Goal: Task Accomplishment & Management: Use online tool/utility

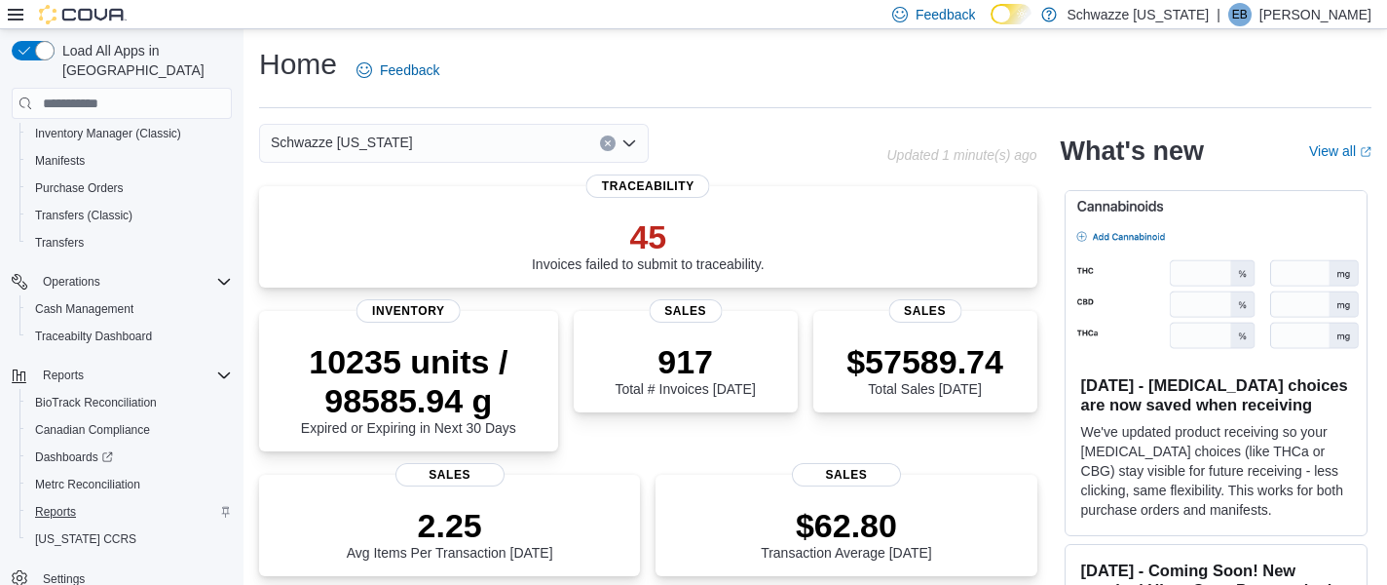
scroll to position [279, 0]
click at [75, 504] on span "Reports" at bounding box center [55, 512] width 41 height 16
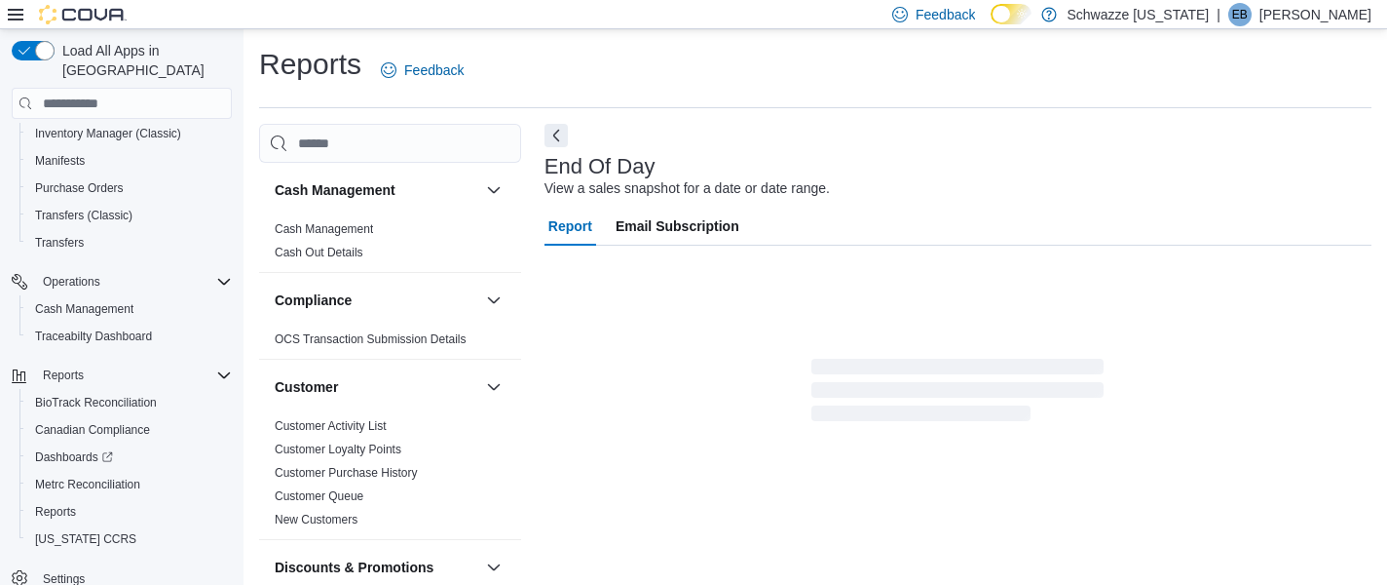
scroll to position [31, 0]
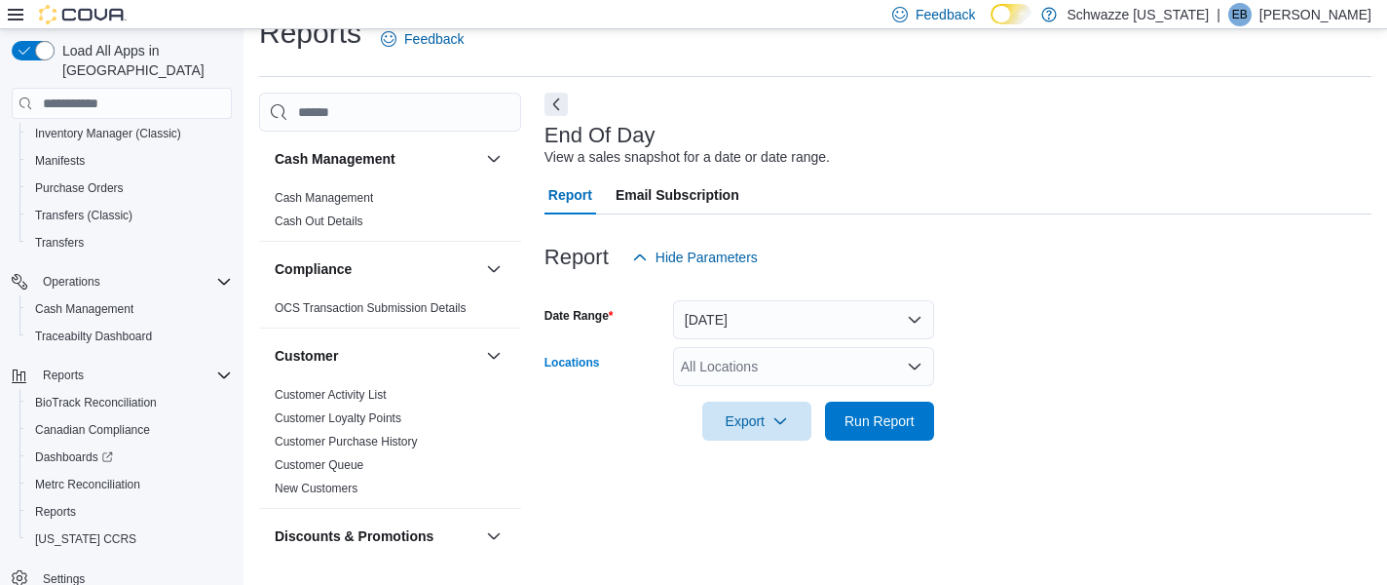
click at [746, 360] on div "All Locations" at bounding box center [803, 366] width 261 height 39
type input "***"
click at [811, 325] on span "SB - Federal Heights" at bounding box center [811, 330] width 172 height 19
click at [1004, 355] on form "Date Range Today Locations SB - Federal Heights Export Run Report" at bounding box center [958, 359] width 827 height 164
click at [891, 436] on span "Run Report" at bounding box center [880, 419] width 86 height 39
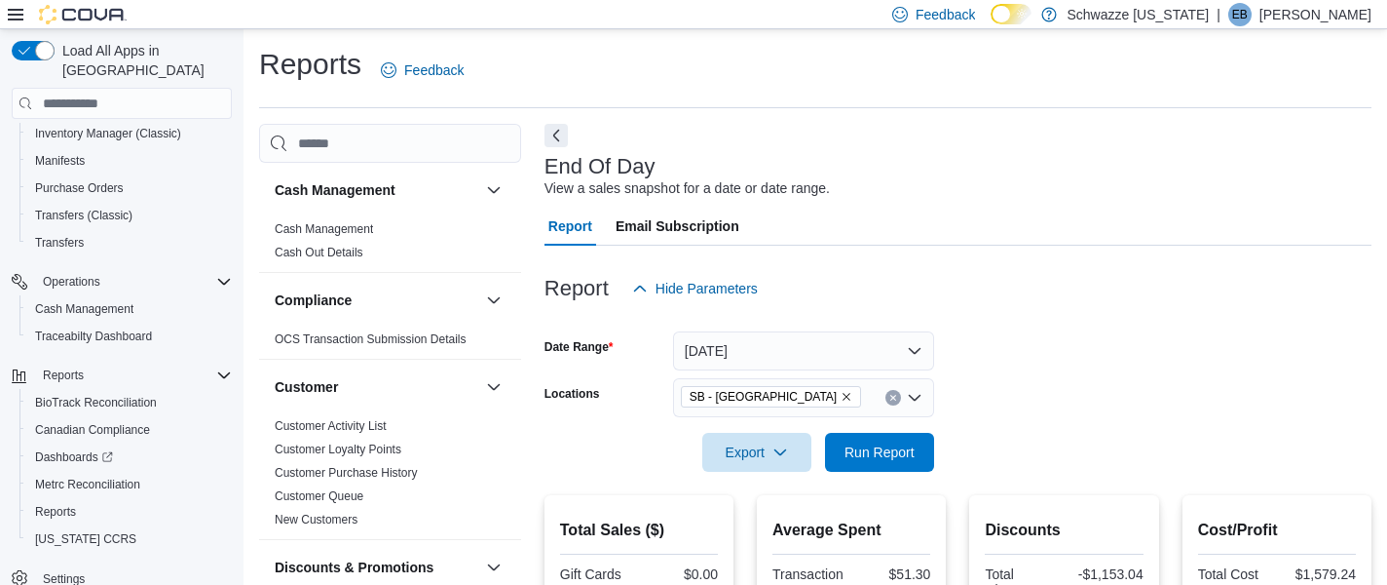
click at [893, 392] on button "Clear input" at bounding box center [894, 398] width 16 height 16
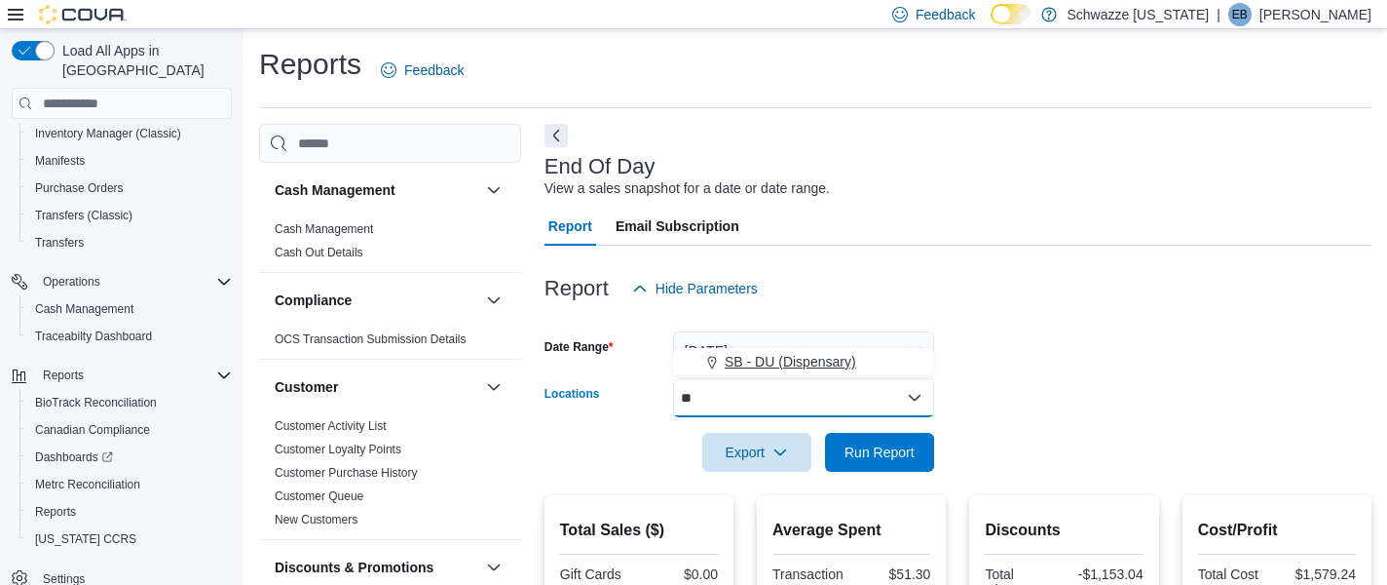
type input "**"
click at [811, 358] on span "SB - DU (Dispensary)" at bounding box center [791, 361] width 132 height 19
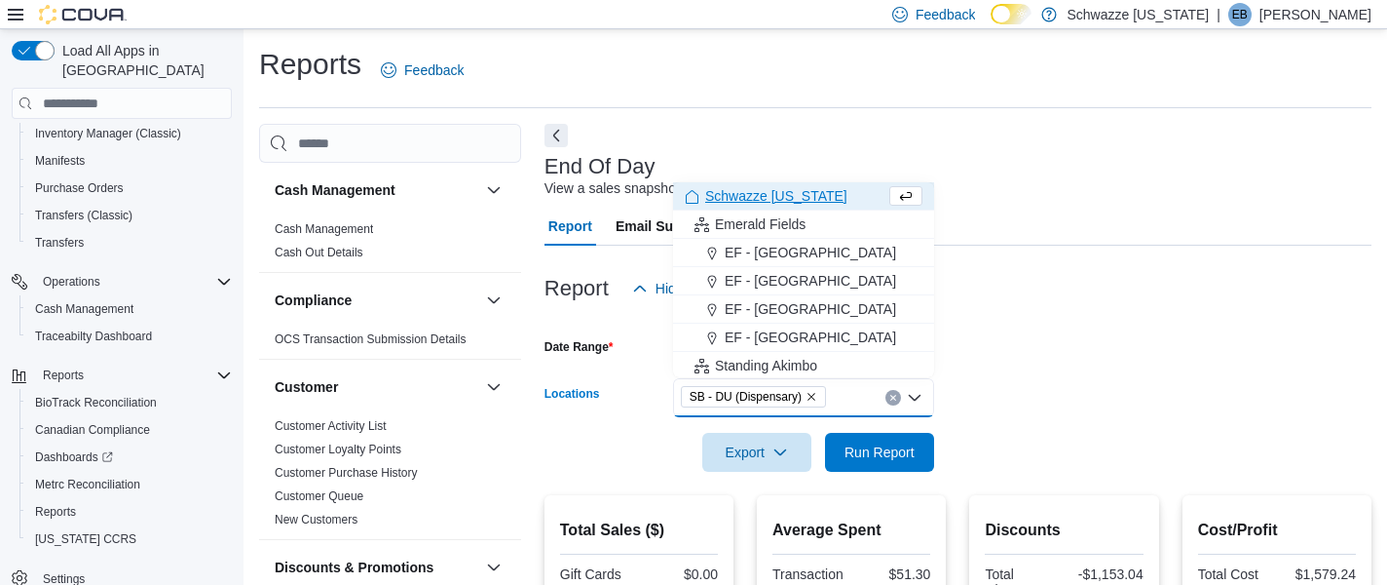
click at [984, 367] on form "Date Range Today Locations SB - DU (Dispensary) Combo box. Selected. SB - DU (D…" at bounding box center [958, 390] width 827 height 164
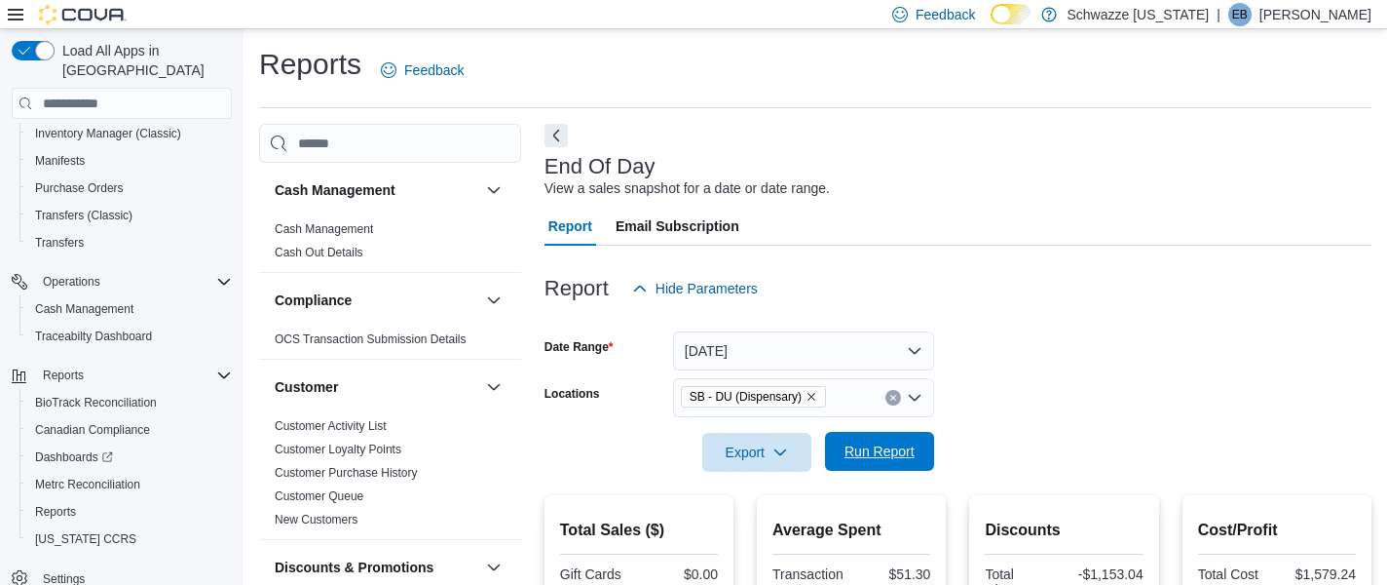
click at [889, 456] on span "Run Report" at bounding box center [880, 450] width 70 height 19
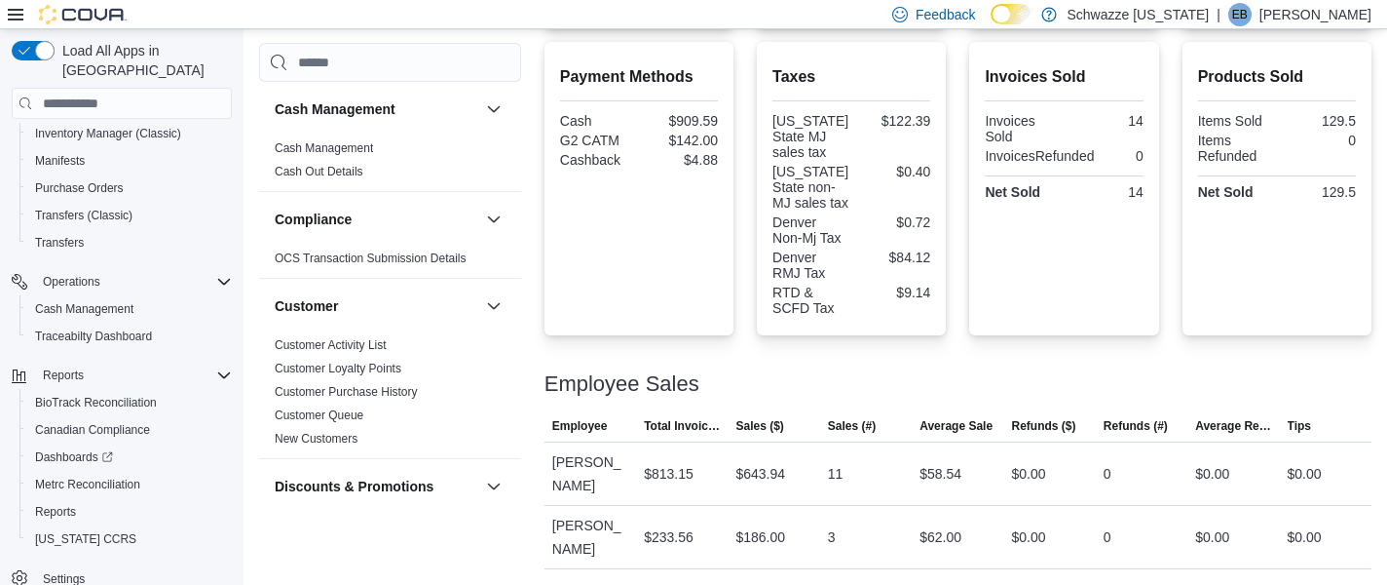
scroll to position [678, 0]
click at [960, 341] on div "Total Sales ($) Gift Cards $0.00 Subtotal $829.94 Total Tax $216.77 Total Invoi…" at bounding box center [958, 200] width 827 height 738
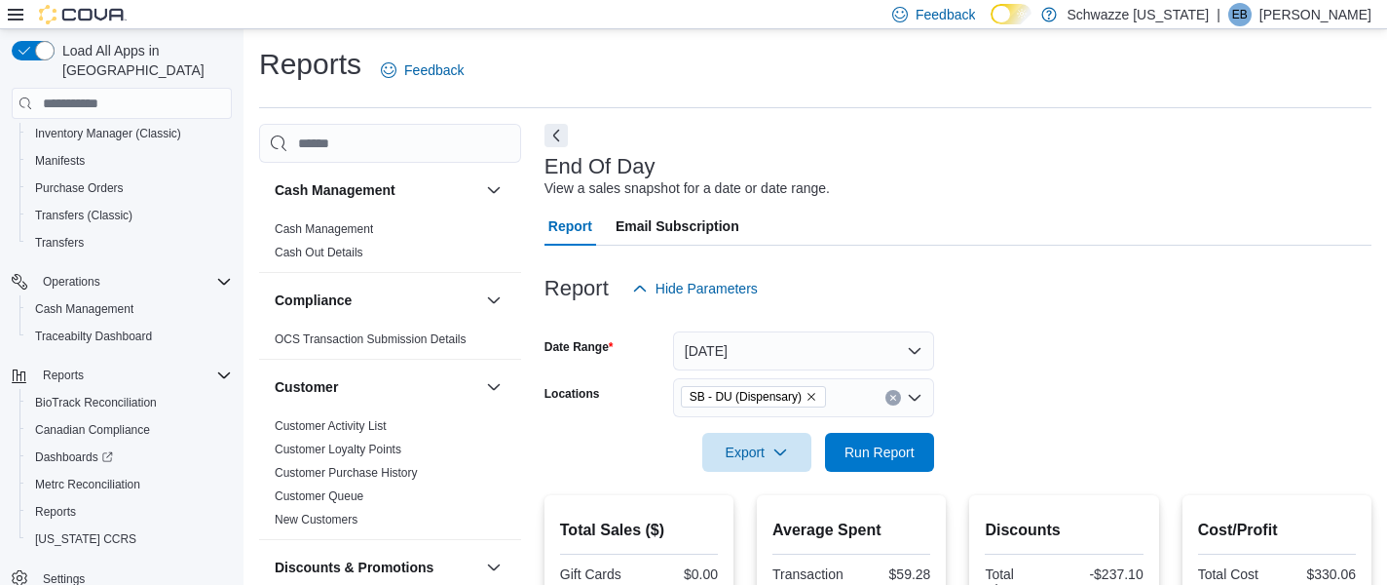
scroll to position [0, 0]
click at [915, 350] on button "Today" at bounding box center [803, 350] width 261 height 39
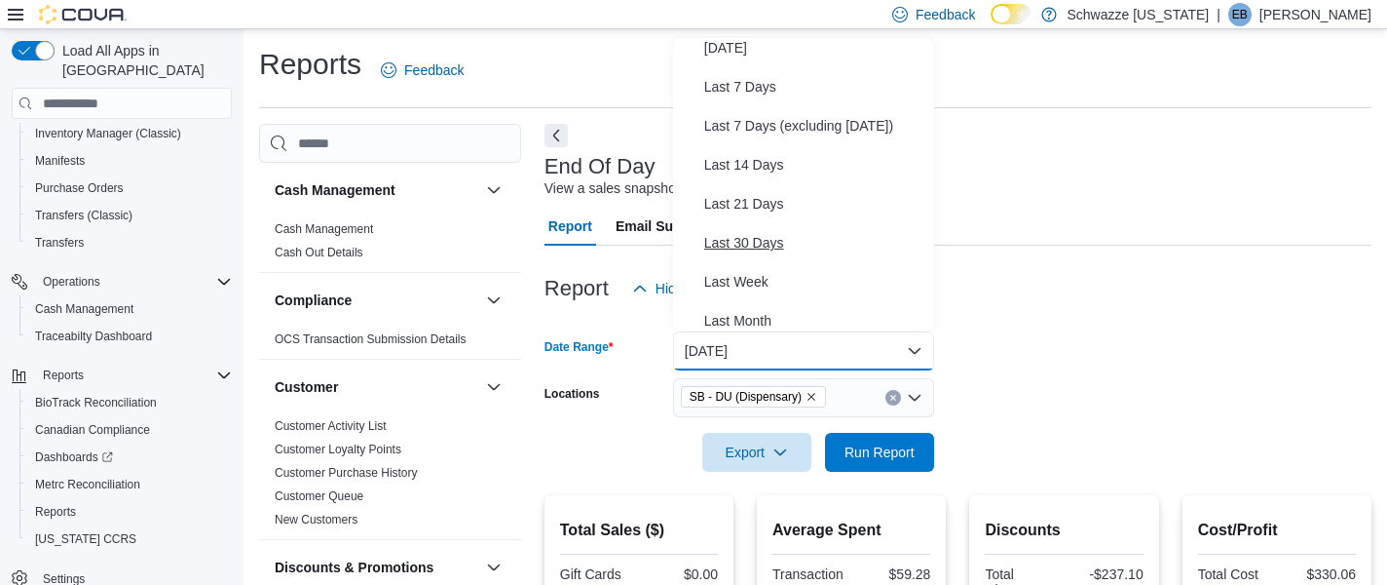
scroll to position [76, 0]
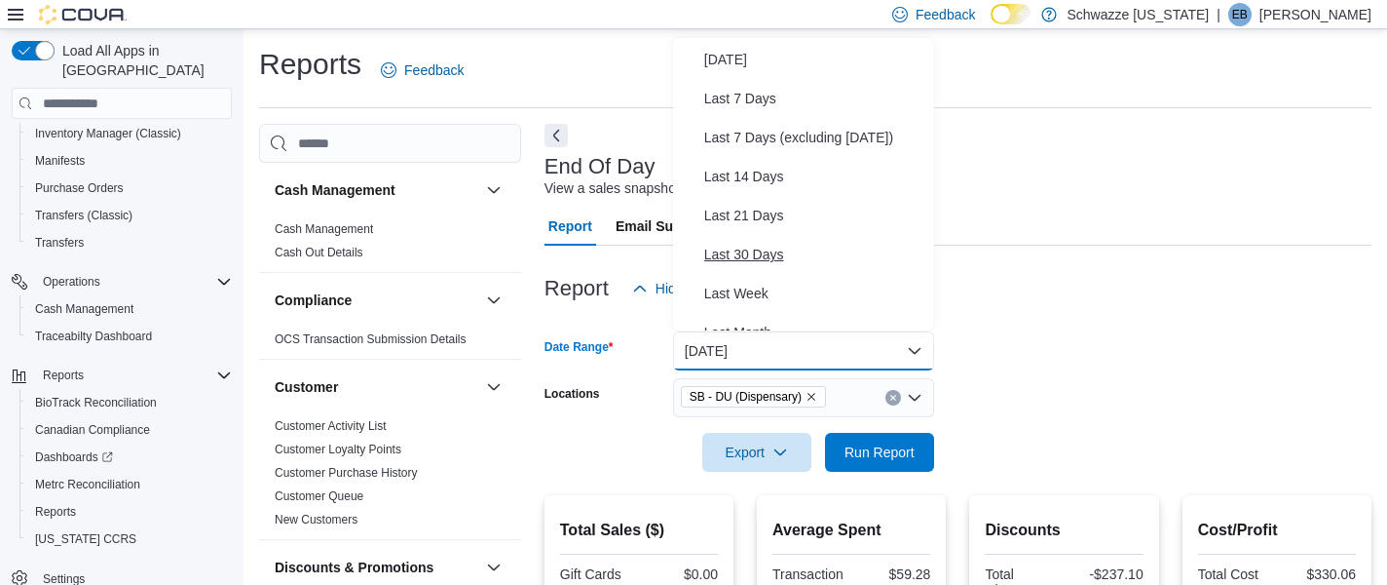
click at [858, 256] on span "Last 30 Days" at bounding box center [815, 254] width 222 height 23
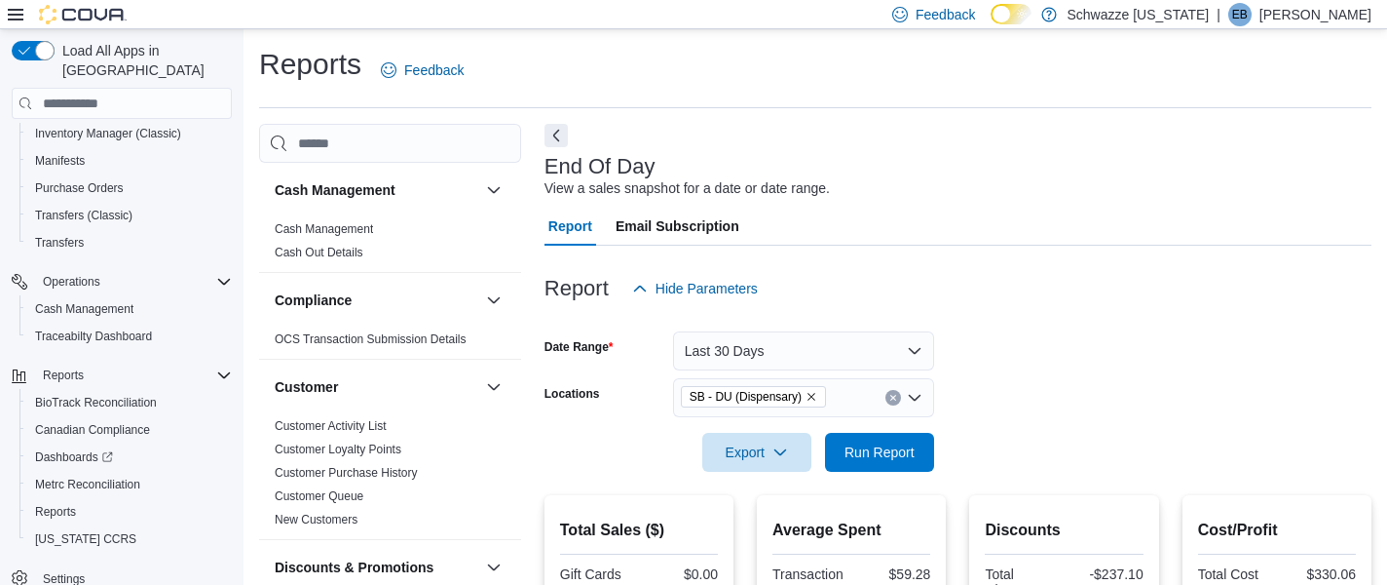
click at [856, 355] on button "Last 30 Days" at bounding box center [803, 350] width 261 height 39
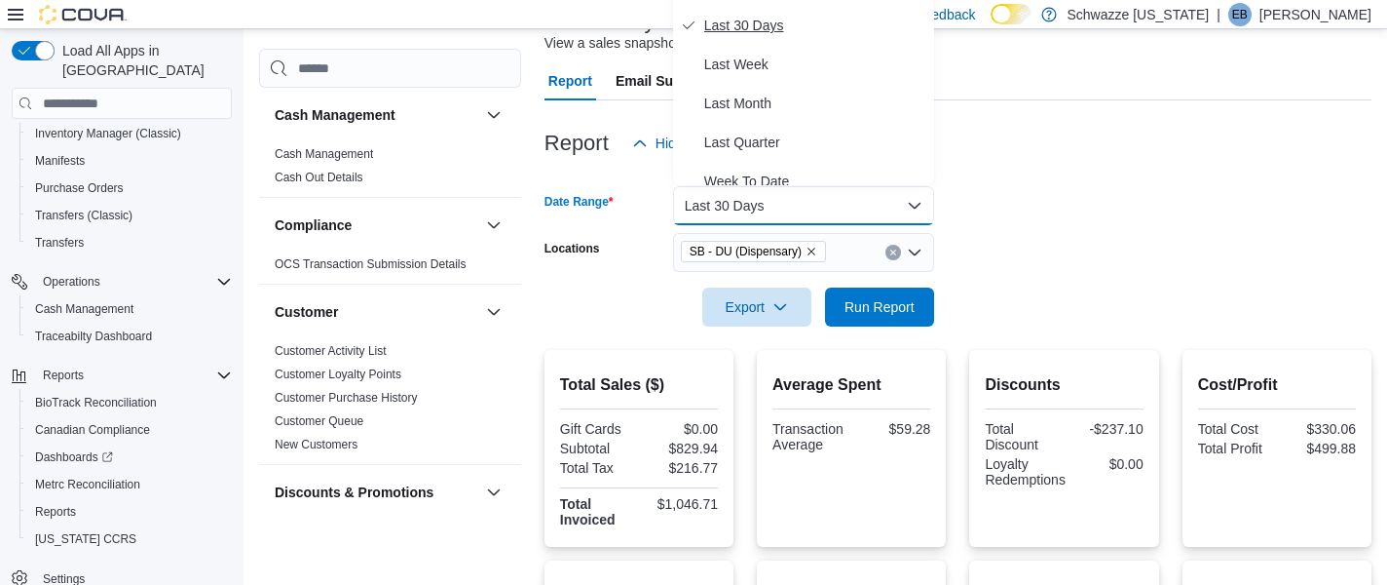
scroll to position [161, 0]
click at [792, 109] on span "Last Month" at bounding box center [815, 102] width 222 height 23
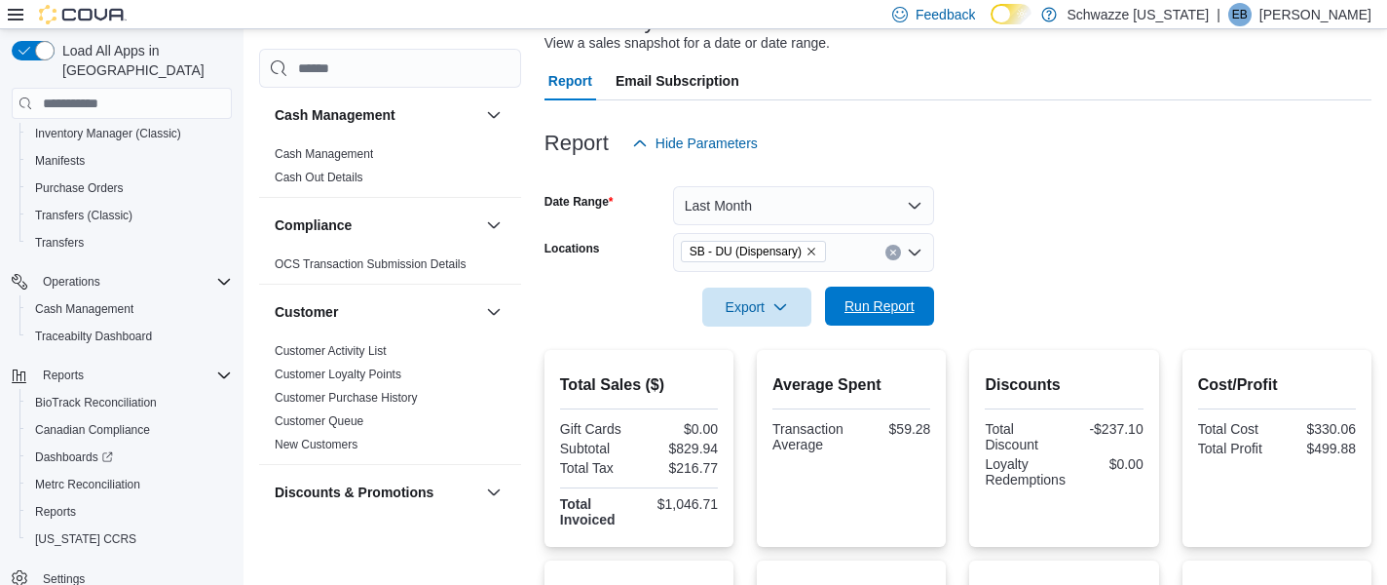
click at [858, 299] on span "Run Report" at bounding box center [880, 305] width 70 height 19
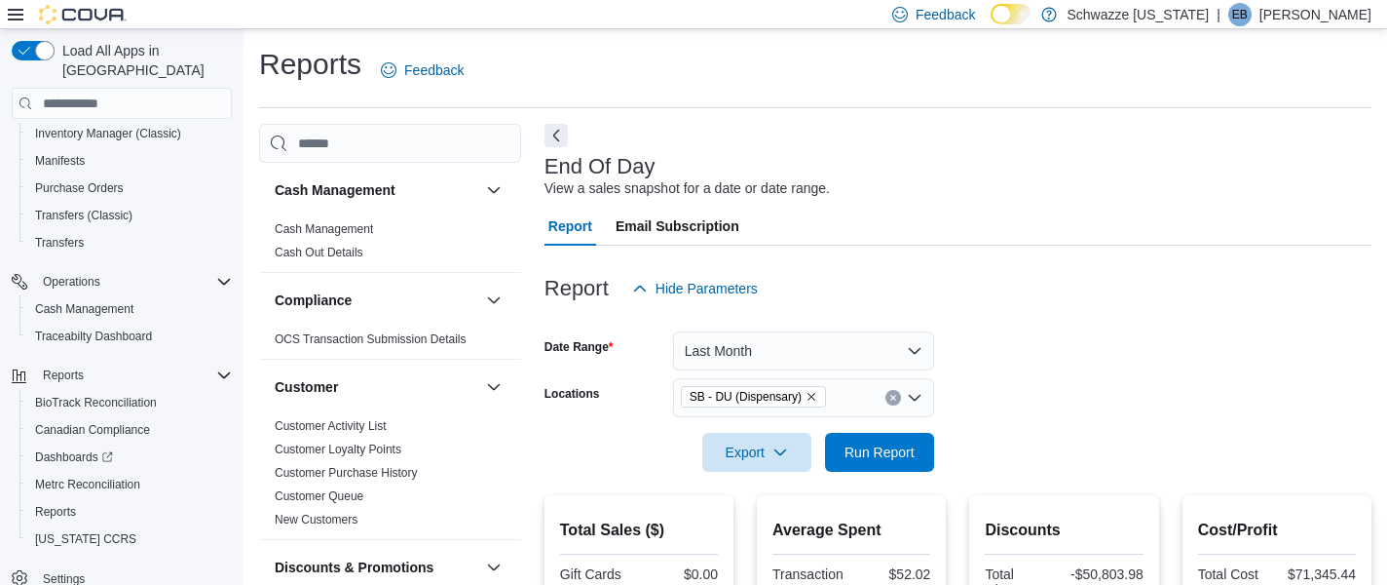
click at [892, 398] on icon "Clear input" at bounding box center [893, 397] width 5 height 5
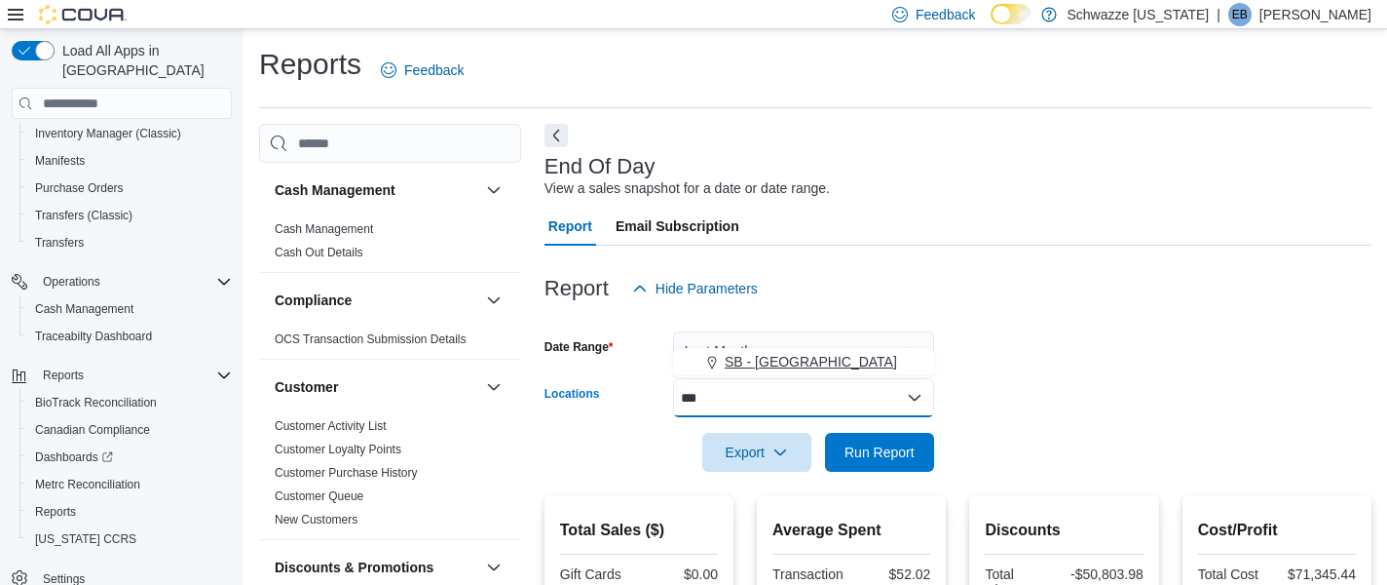
type input "***"
click at [868, 362] on div "SB - Federal Heights" at bounding box center [804, 361] width 238 height 19
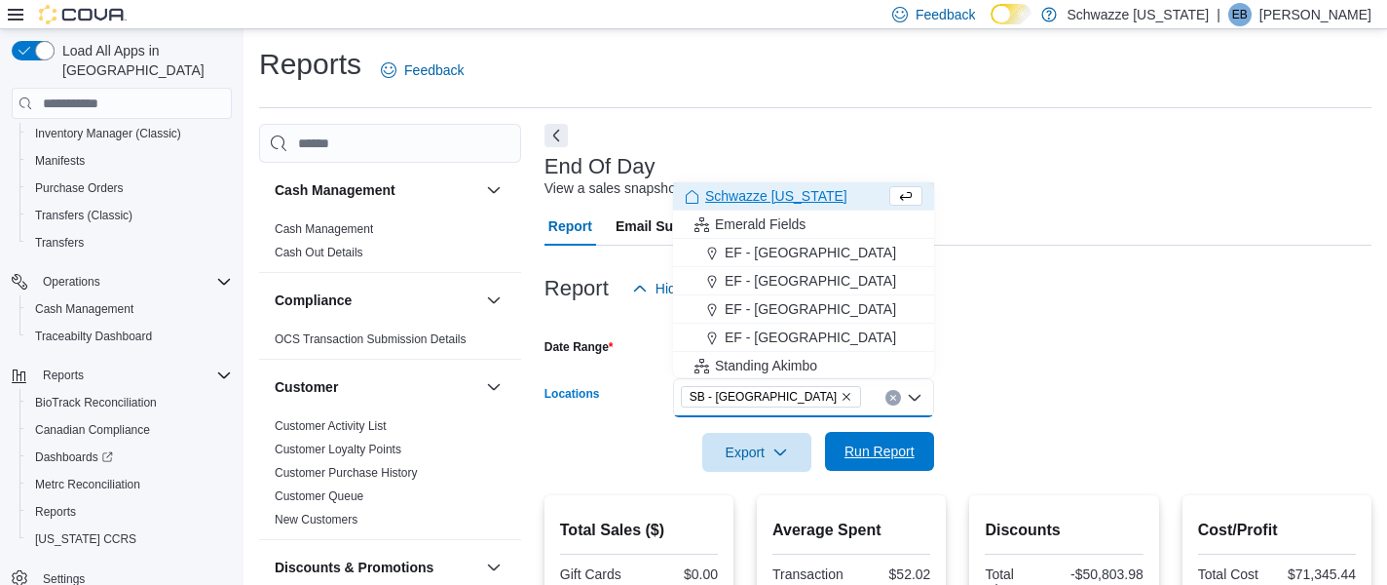
click at [880, 451] on span "Run Report" at bounding box center [880, 450] width 70 height 19
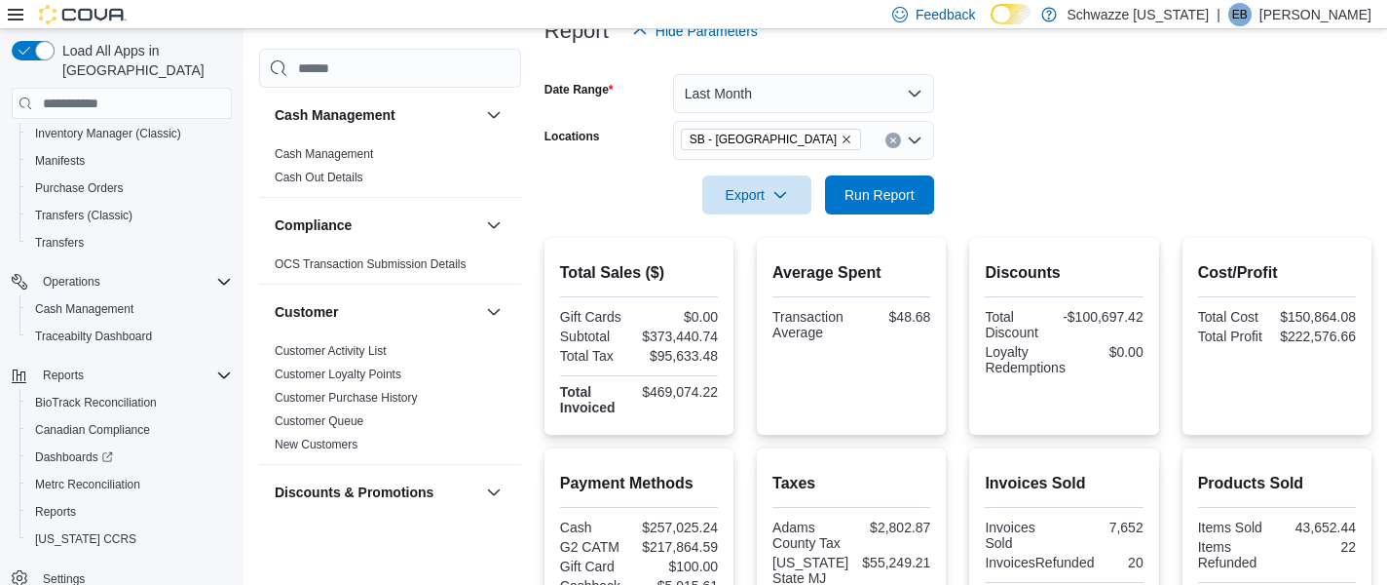
scroll to position [256, 0]
click at [841, 137] on icon "Remove SB - Federal Heights from selection in this group" at bounding box center [847, 140] width 12 height 12
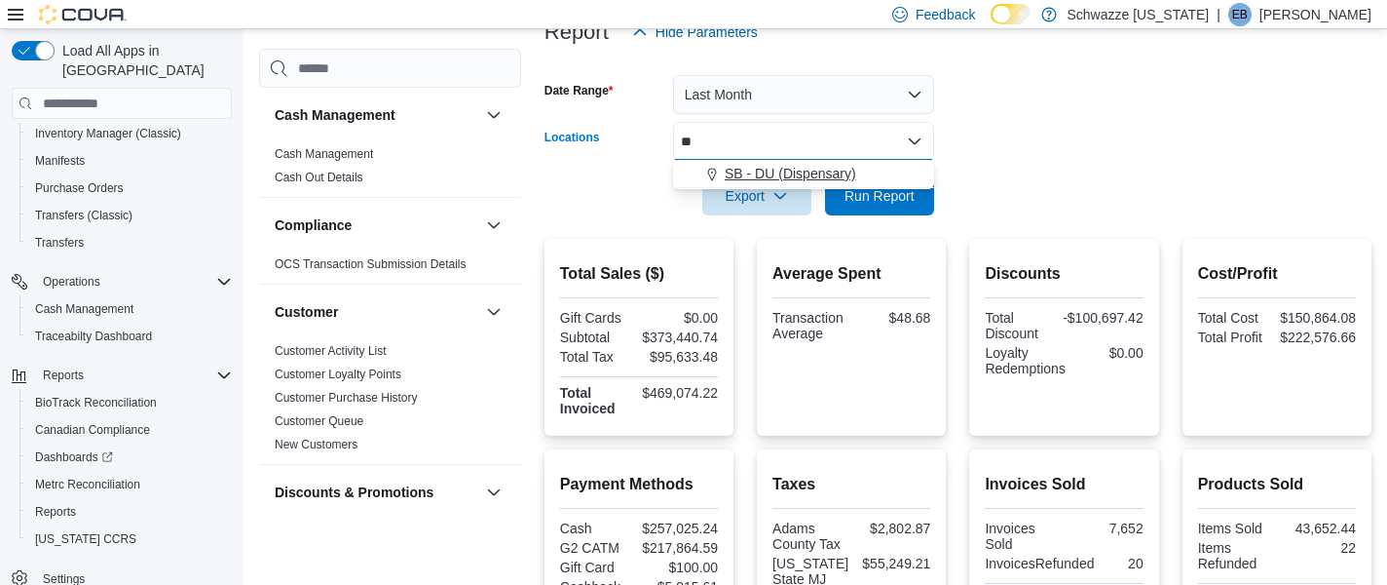
type input "**"
click at [813, 170] on span "SB - DU (Dispensary)" at bounding box center [791, 173] width 132 height 19
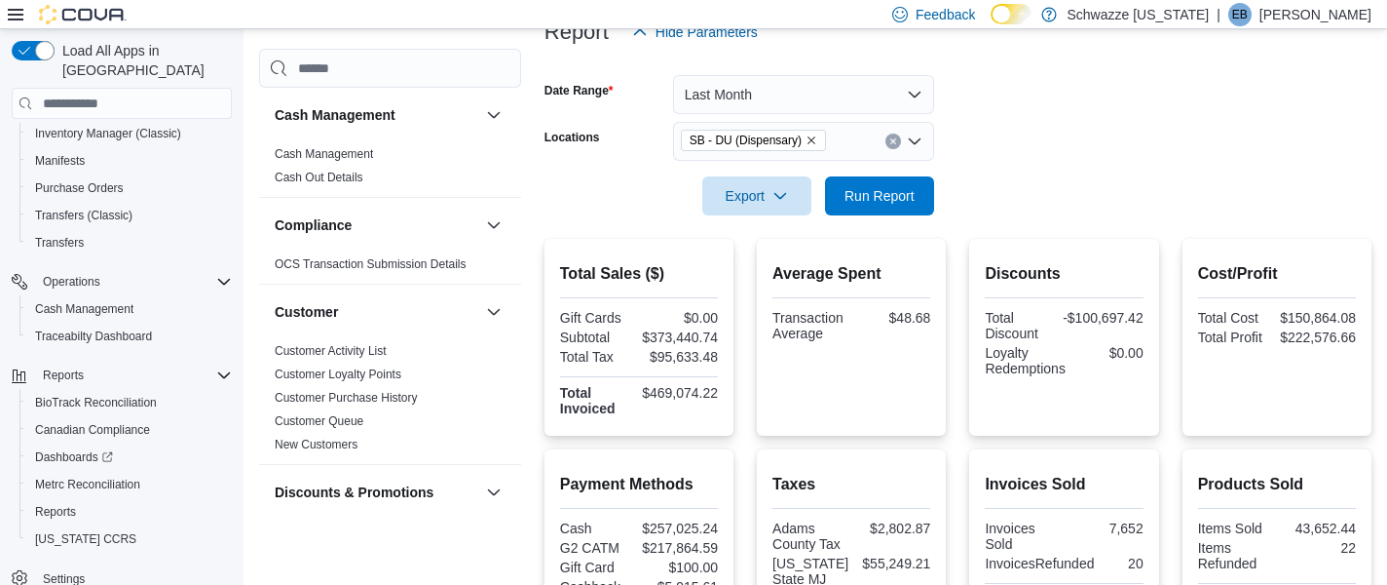
click at [952, 199] on form "Date Range Last Month Locations SB - DU (Dispensary) Export Run Report" at bounding box center [958, 134] width 827 height 164
click at [902, 197] on span "Run Report" at bounding box center [880, 194] width 70 height 19
